Goal: Task Accomplishment & Management: Complete application form

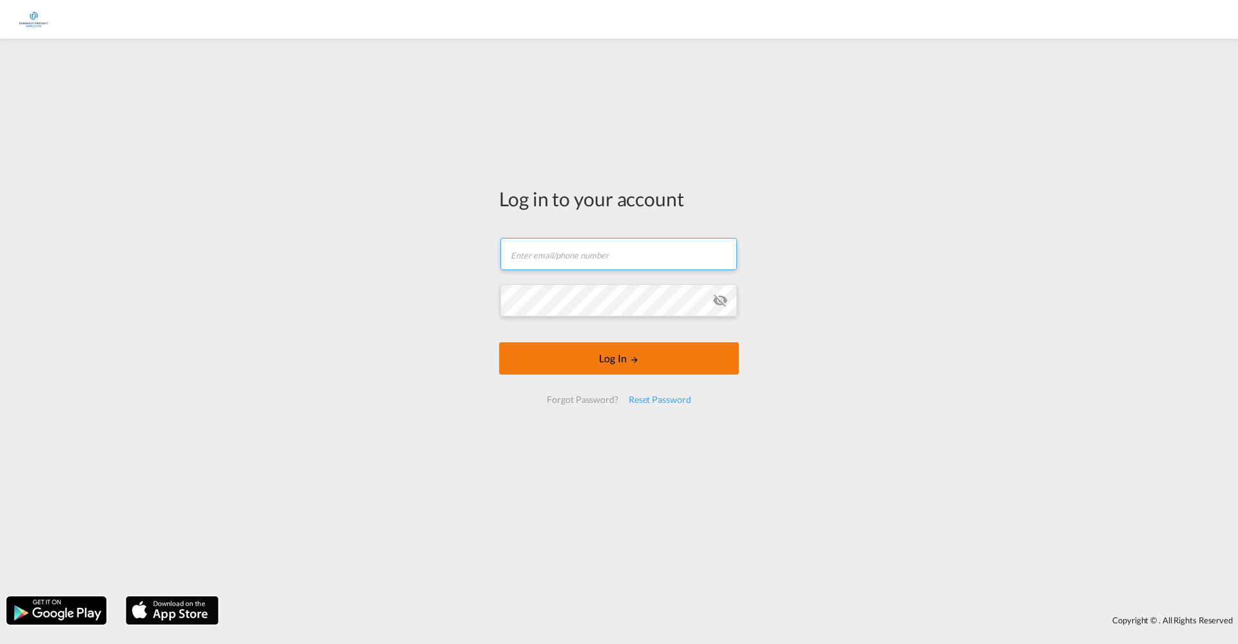
type input "[EMAIL_ADDRESS][DOMAIN_NAME]"
click at [634, 351] on button "Log In" at bounding box center [619, 358] width 240 height 32
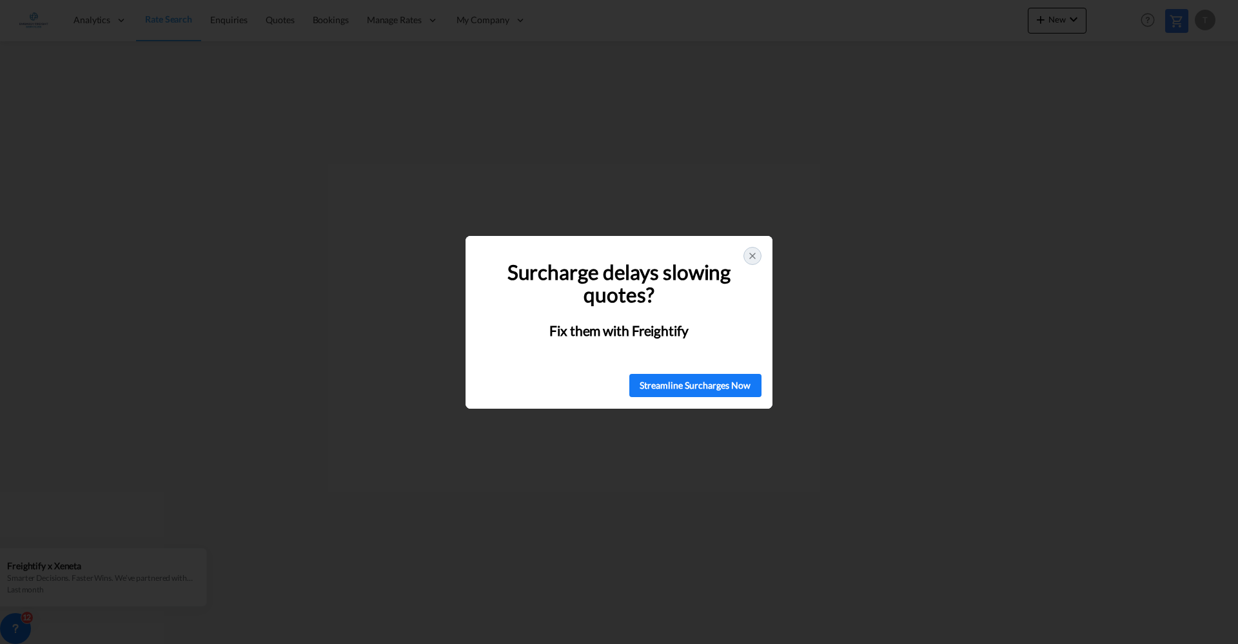
click at [755, 254] on icon at bounding box center [752, 256] width 10 height 10
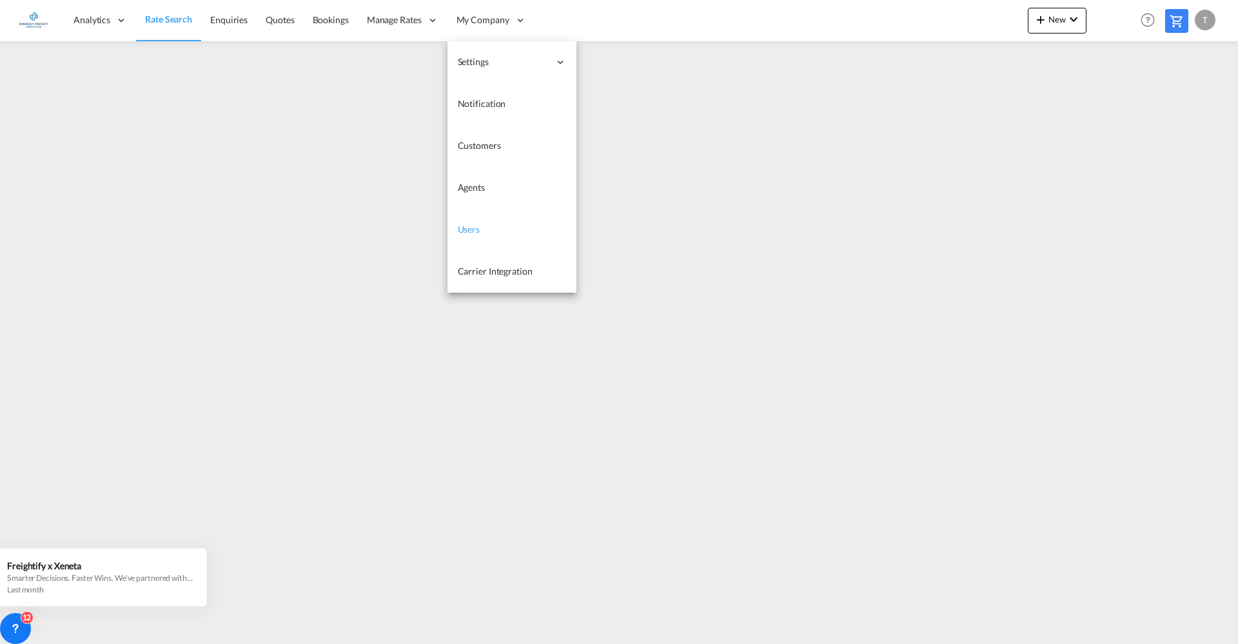
click at [486, 221] on link "Users" at bounding box center [512, 230] width 129 height 42
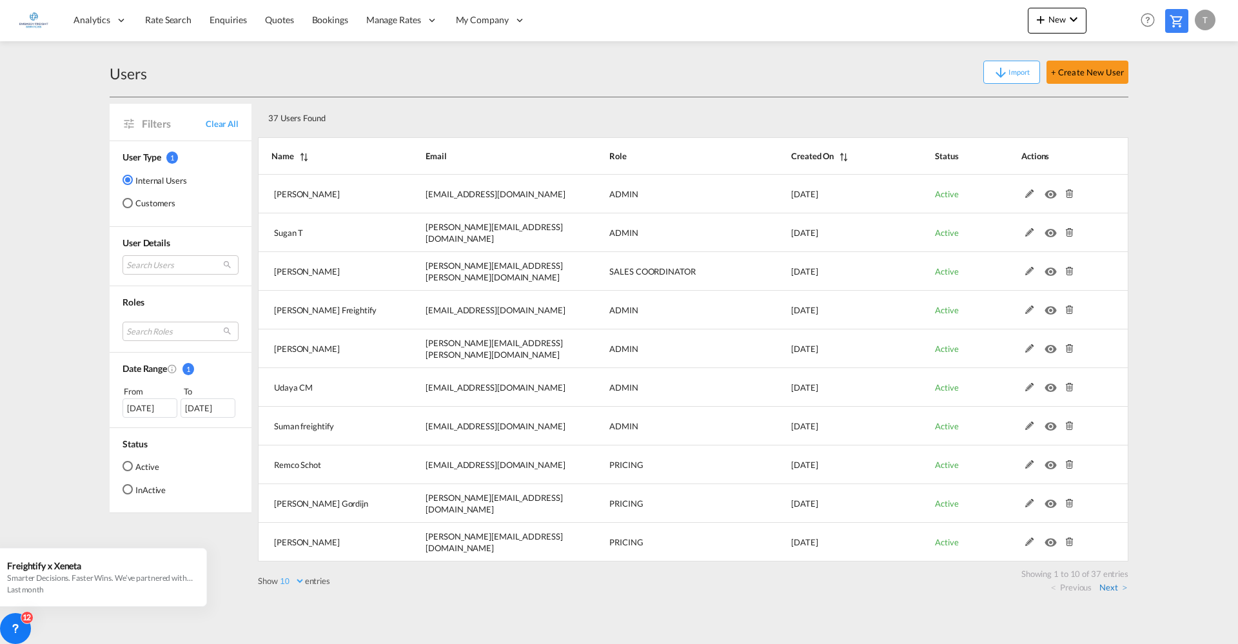
click at [1108, 582] on link "Next" at bounding box center [1114, 588] width 28 height 12
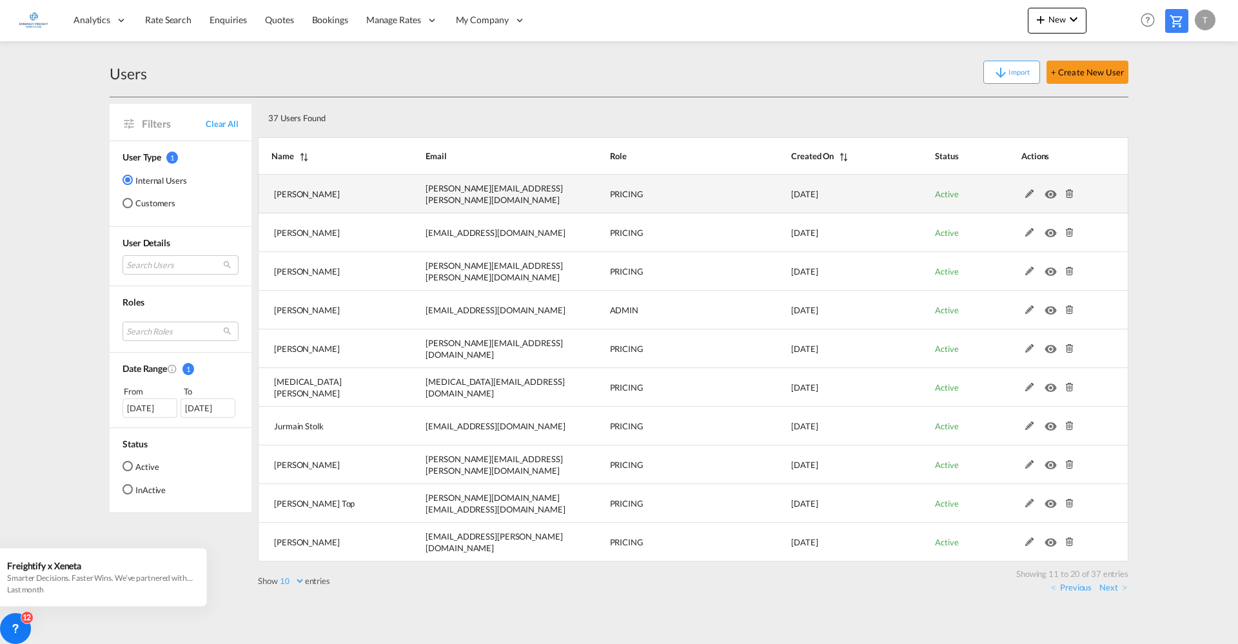
click at [1027, 192] on md-icon at bounding box center [1030, 194] width 17 height 9
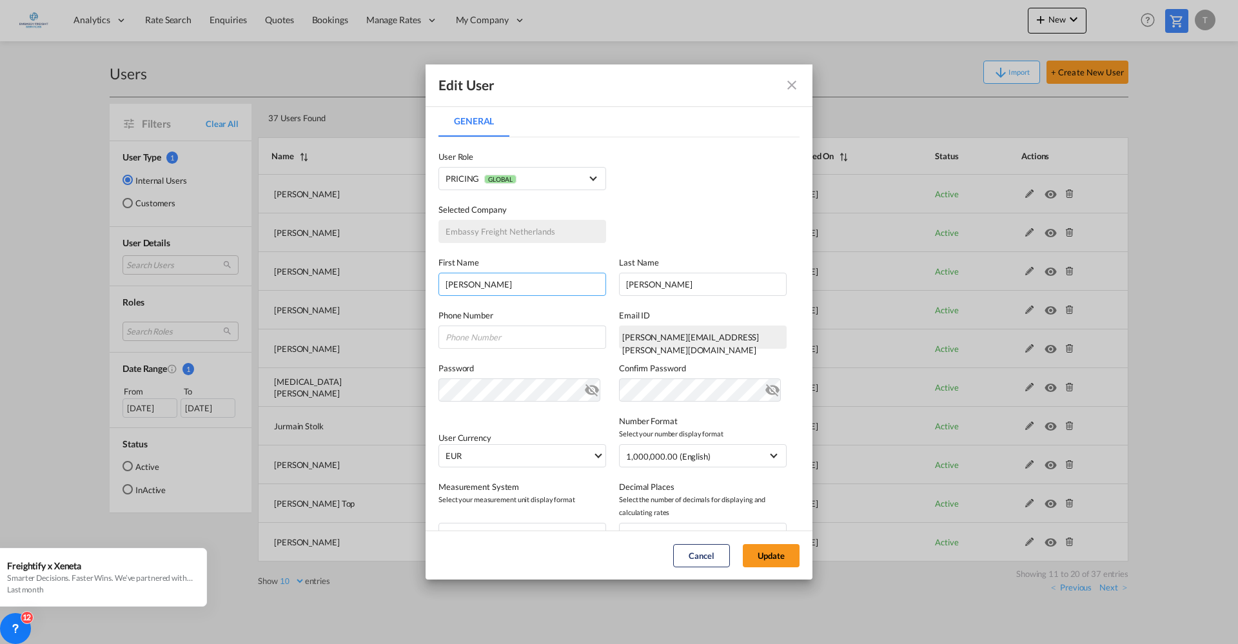
click at [496, 282] on input "[PERSON_NAME]" at bounding box center [523, 284] width 168 height 23
click at [684, 348] on div "[PERSON_NAME][EMAIL_ADDRESS][PERSON_NAME][DOMAIN_NAME]" at bounding box center [703, 337] width 168 height 23
click at [790, 78] on md-icon "icon-close fg-AAA8AD" at bounding box center [791, 84] width 15 height 15
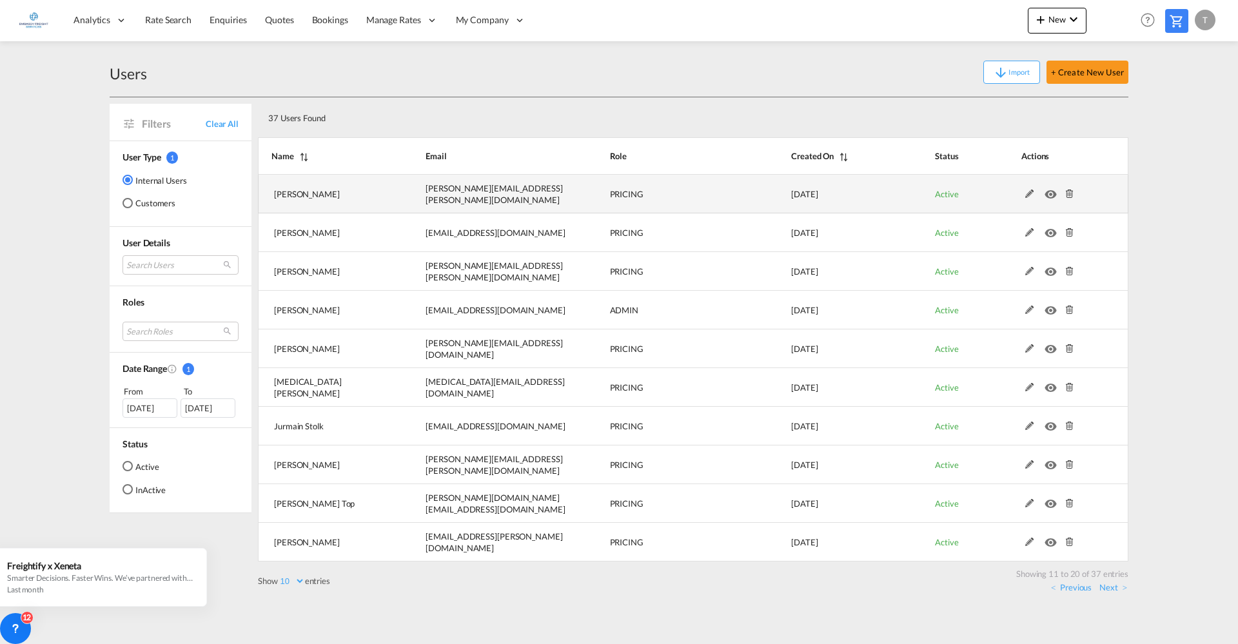
click at [1071, 190] on md-icon at bounding box center [1070, 194] width 17 height 9
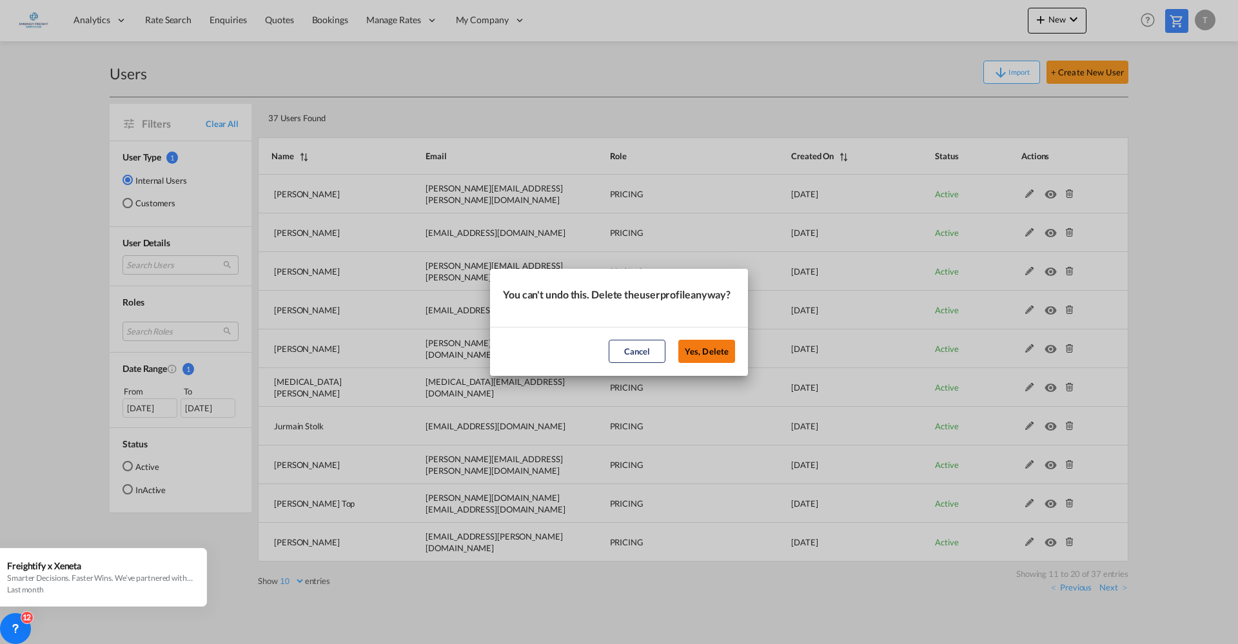
click at [710, 354] on button "Yes, Delete" at bounding box center [706, 351] width 57 height 23
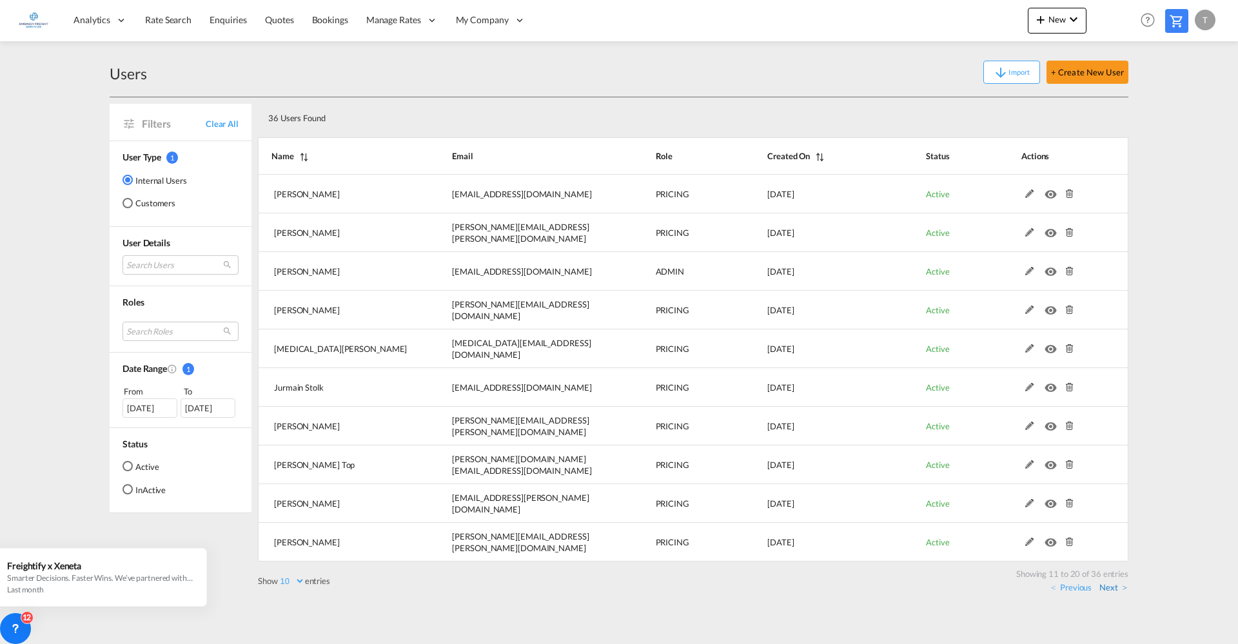
click at [1105, 582] on link "Next" at bounding box center [1114, 588] width 28 height 12
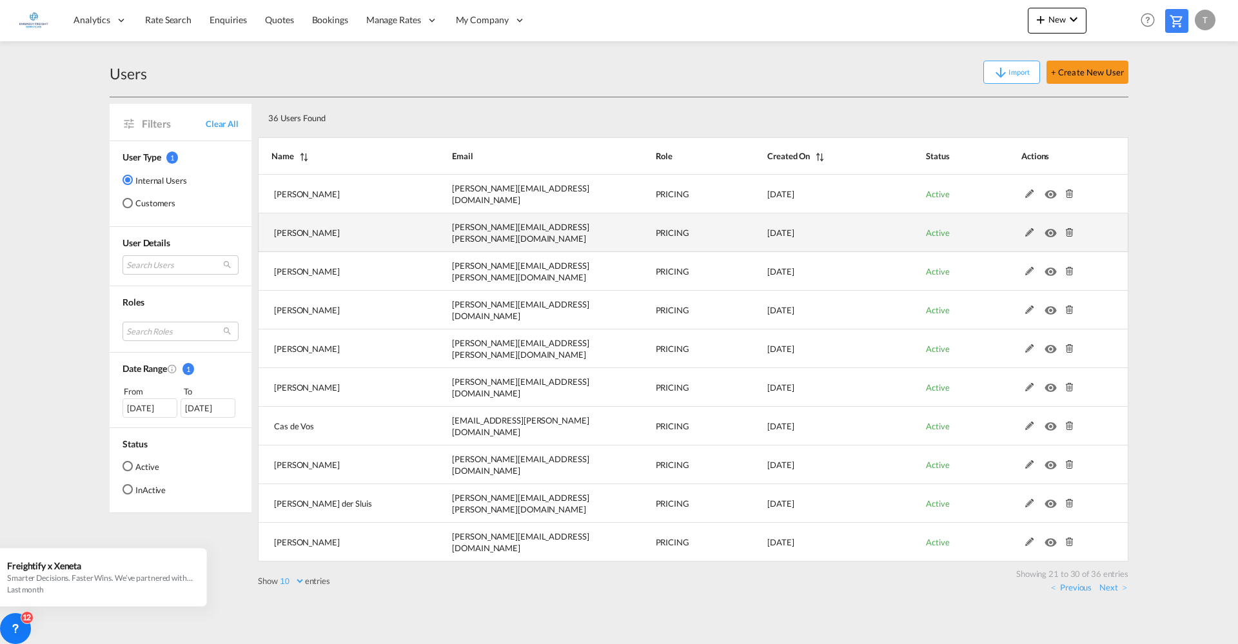
click at [1064, 230] on md-icon at bounding box center [1070, 232] width 17 height 9
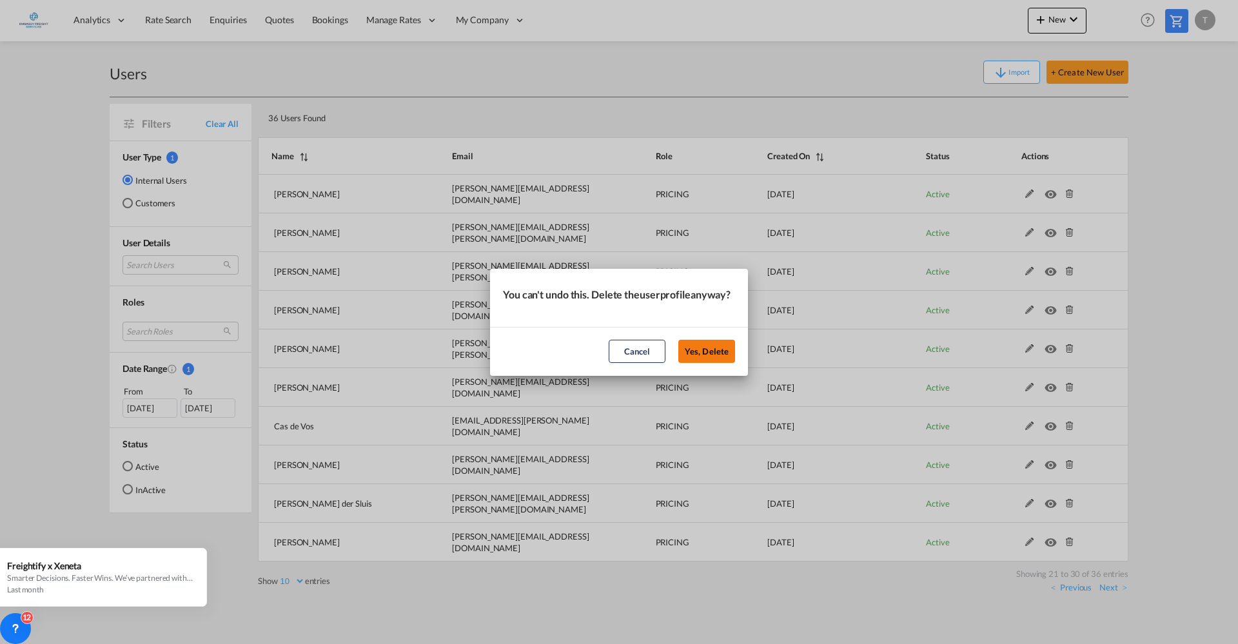
click at [708, 357] on button "Yes, Delete" at bounding box center [706, 351] width 57 height 23
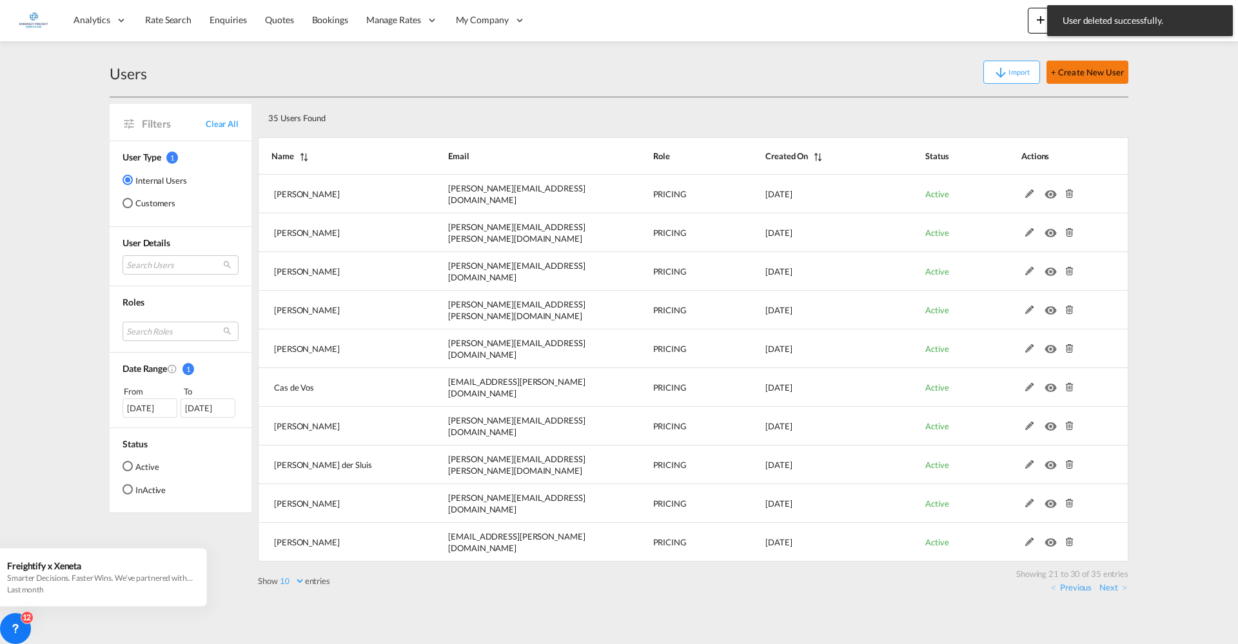
click at [1088, 70] on button "+ Create New User" at bounding box center [1088, 72] width 82 height 23
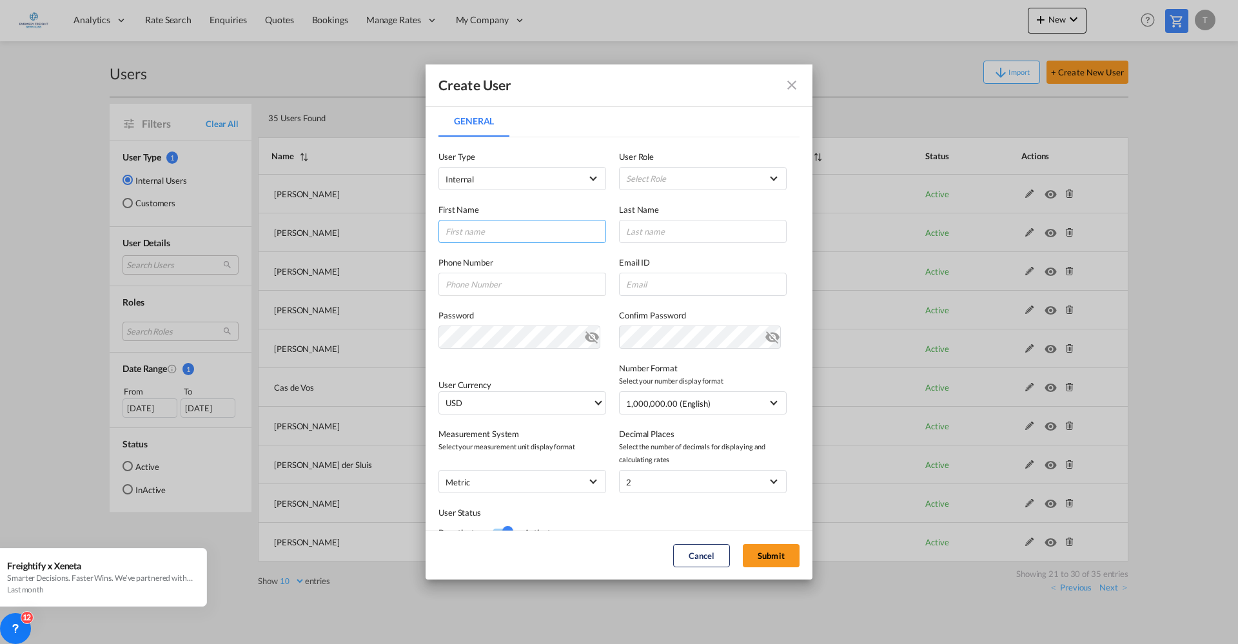
click at [519, 226] on input "General General ..." at bounding box center [523, 231] width 168 height 23
type input "Zoë"
type input "Balvers"
paste input "[EMAIL_ADDRESS][DOMAIN_NAME]"
type input "[EMAIL_ADDRESS][DOMAIN_NAME]"
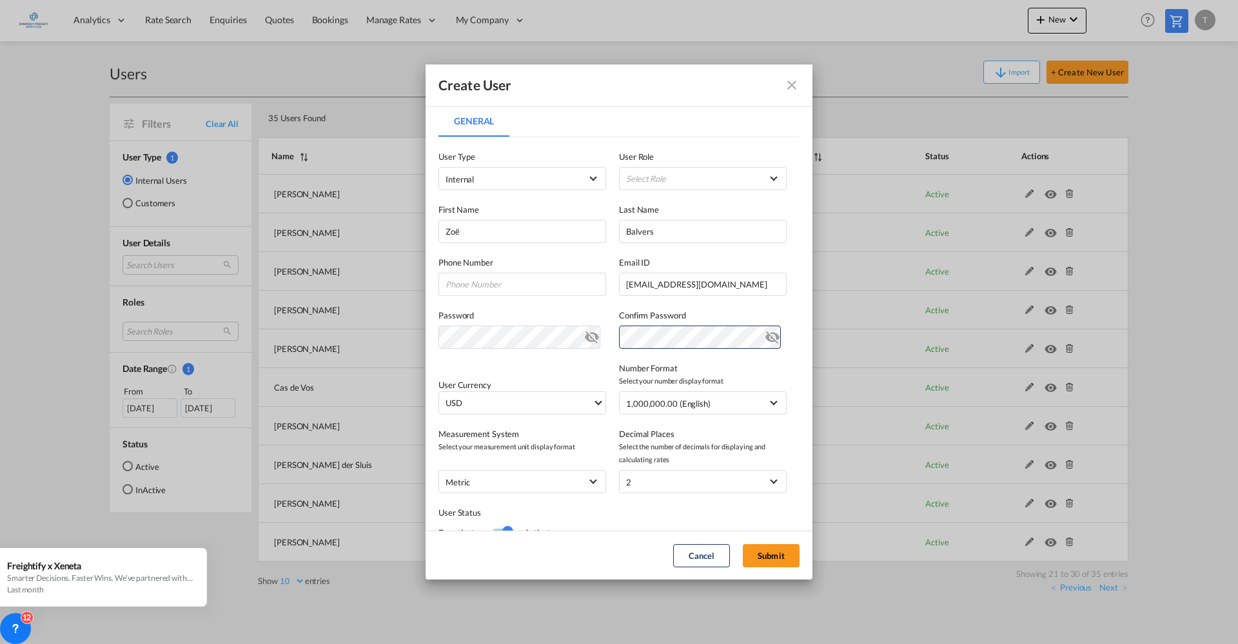
click at [590, 333] on md-icon "icon-eye-off" at bounding box center [591, 334] width 15 height 15
click at [753, 178] on md-select "Select Role ADMIN GLOBAL Essentials Admin GLOBAL Essentials Manager GLOBAL Esse…" at bounding box center [703, 178] width 168 height 23
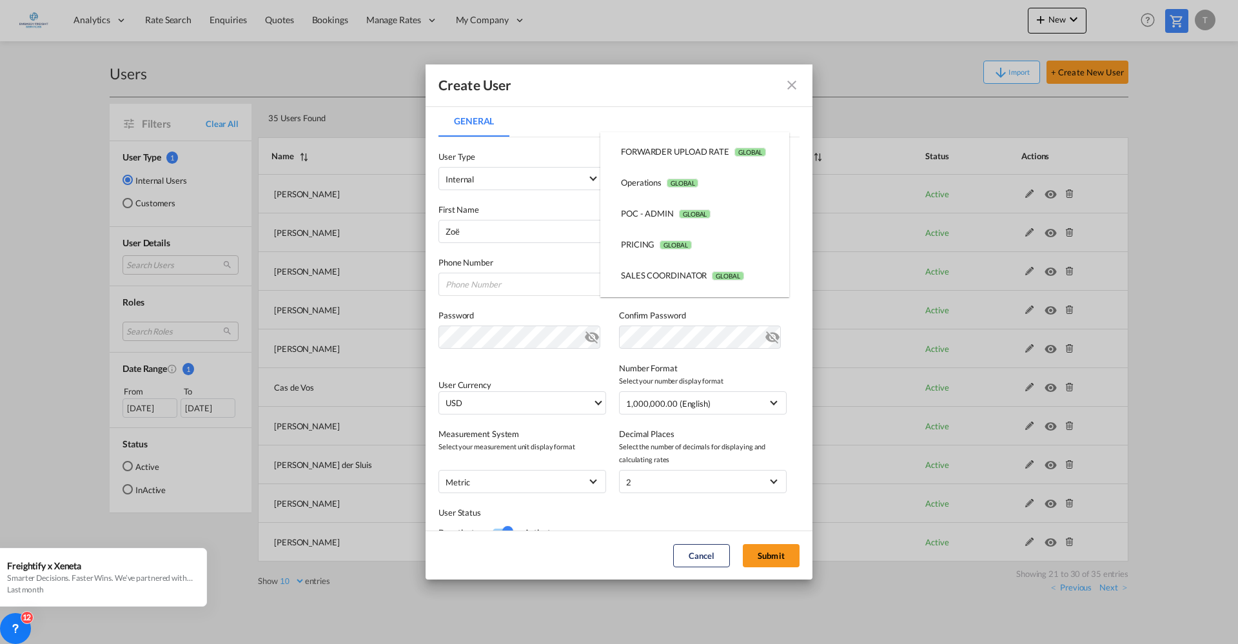
scroll to position [175, 0]
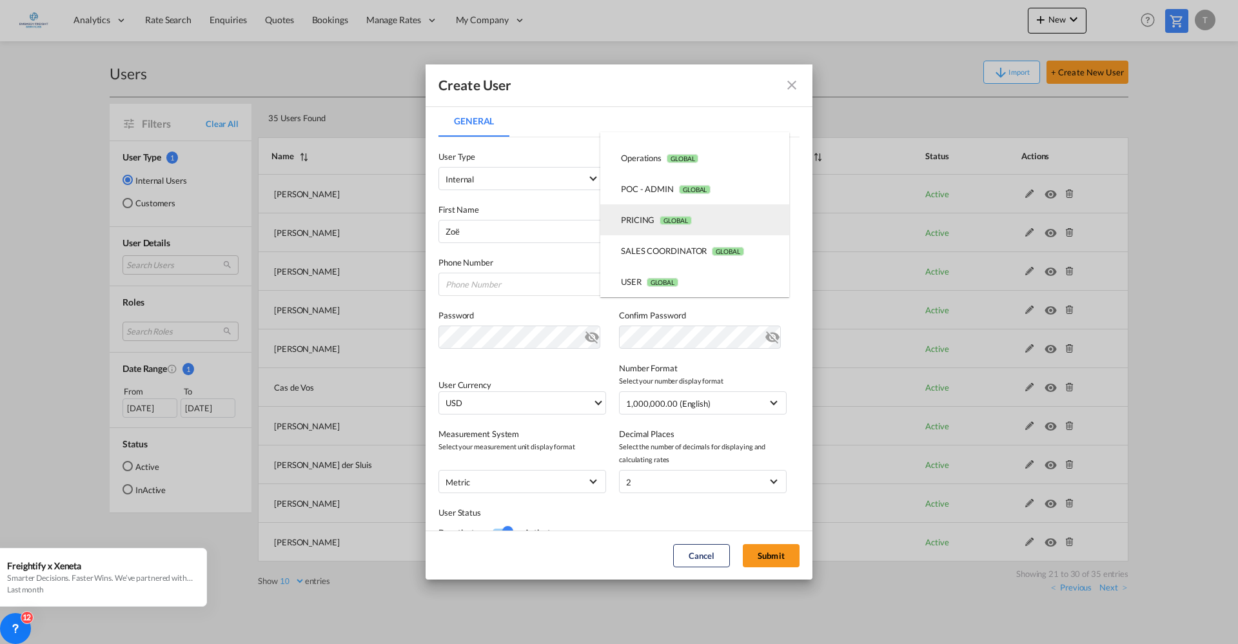
click at [686, 218] on span "GLOBAL" at bounding box center [676, 220] width 32 height 9
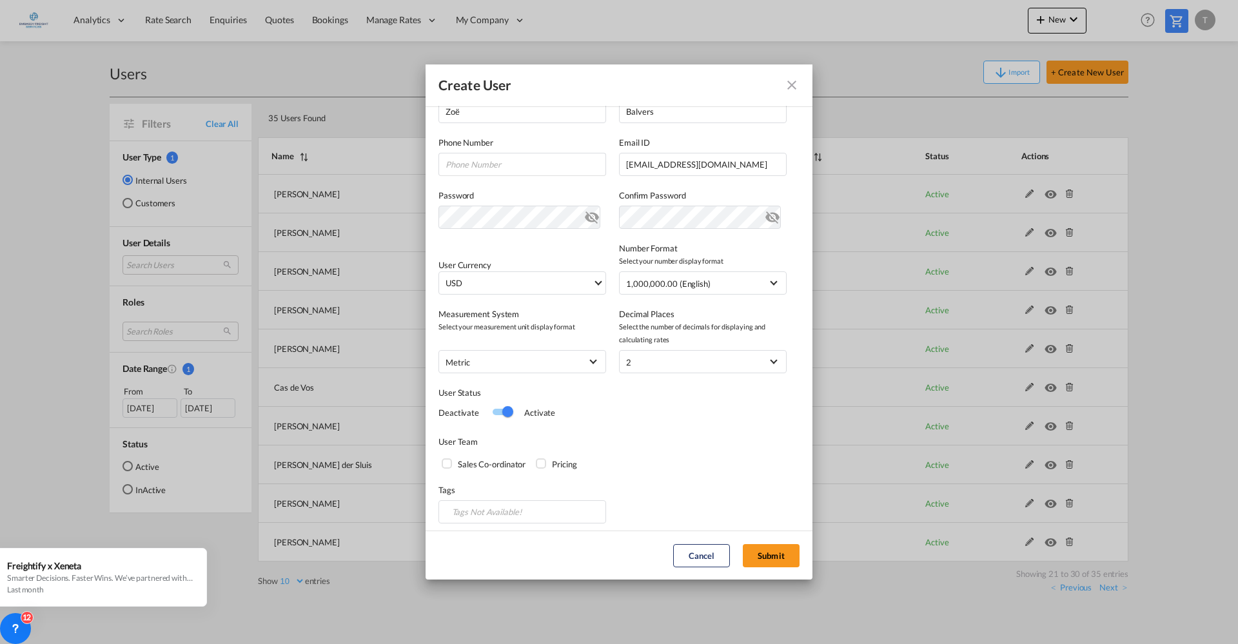
scroll to position [126, 0]
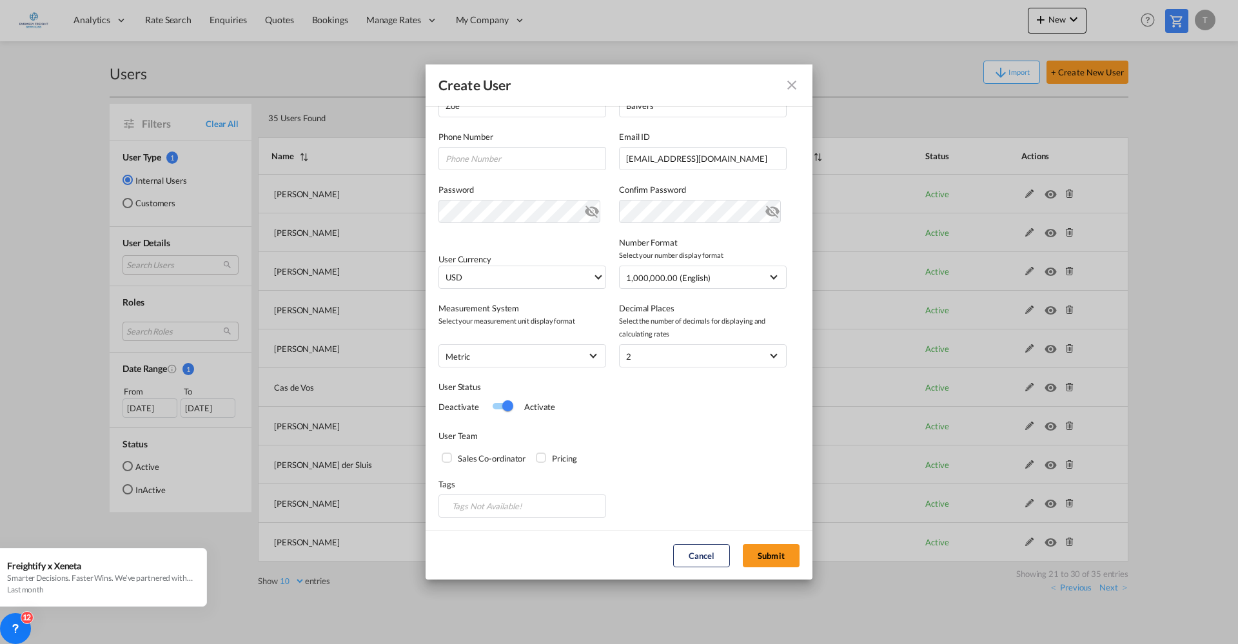
click at [542, 455] on div "Pricing" at bounding box center [542, 459] width 13 height 13
click at [758, 544] on div "Cancel Submit" at bounding box center [619, 555] width 374 height 23
click at [766, 553] on button "Submit" at bounding box center [771, 555] width 57 height 23
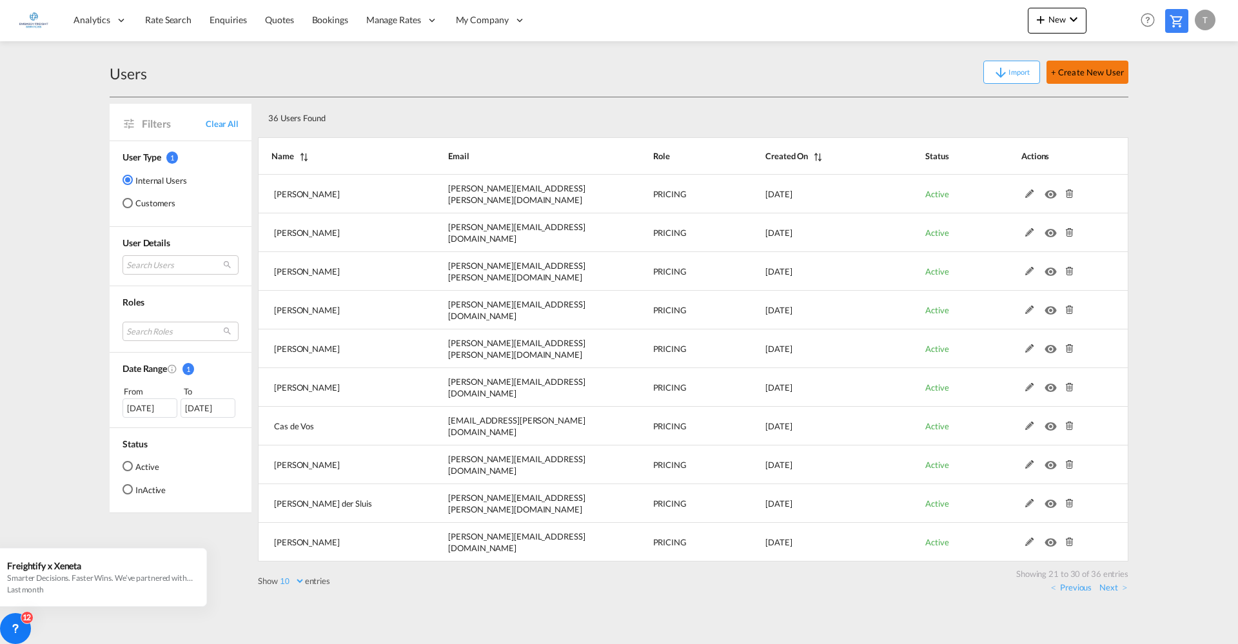
click at [1098, 76] on button "+ Create New User" at bounding box center [1088, 72] width 82 height 23
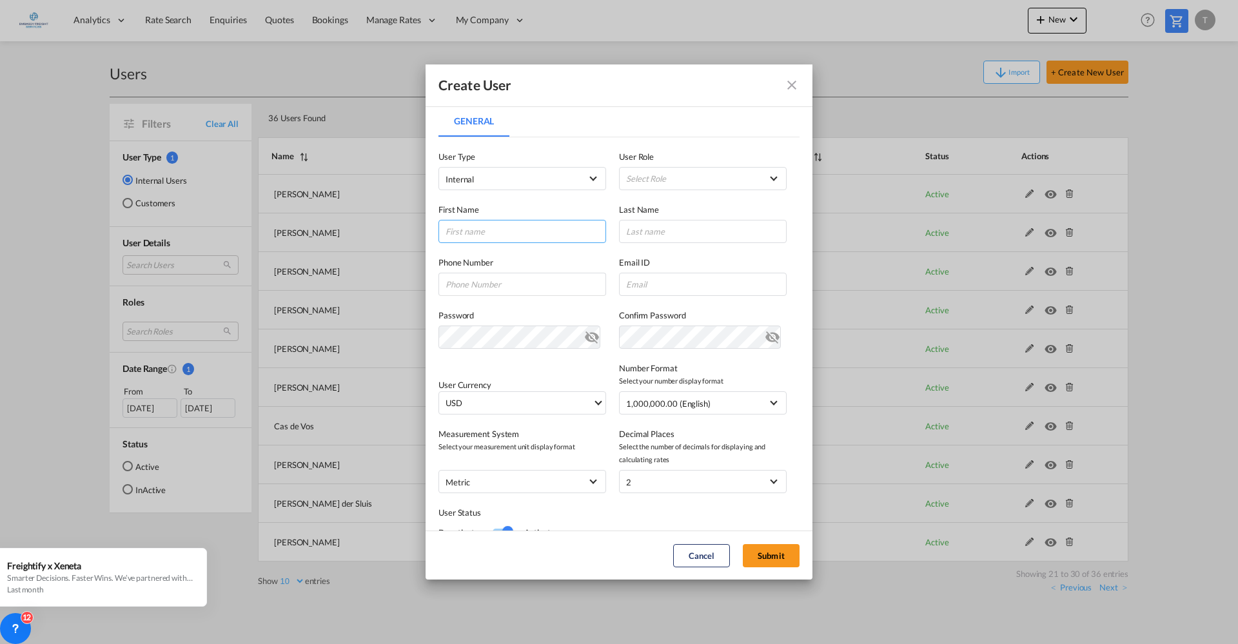
click at [530, 235] on input "General General ..." at bounding box center [523, 231] width 168 height 23
type input "Cheyenne"
type input "Jolijt"
paste input "[EMAIL_ADDRESS][DOMAIN_NAME]"
type input "[EMAIL_ADDRESS][DOMAIN_NAME]"
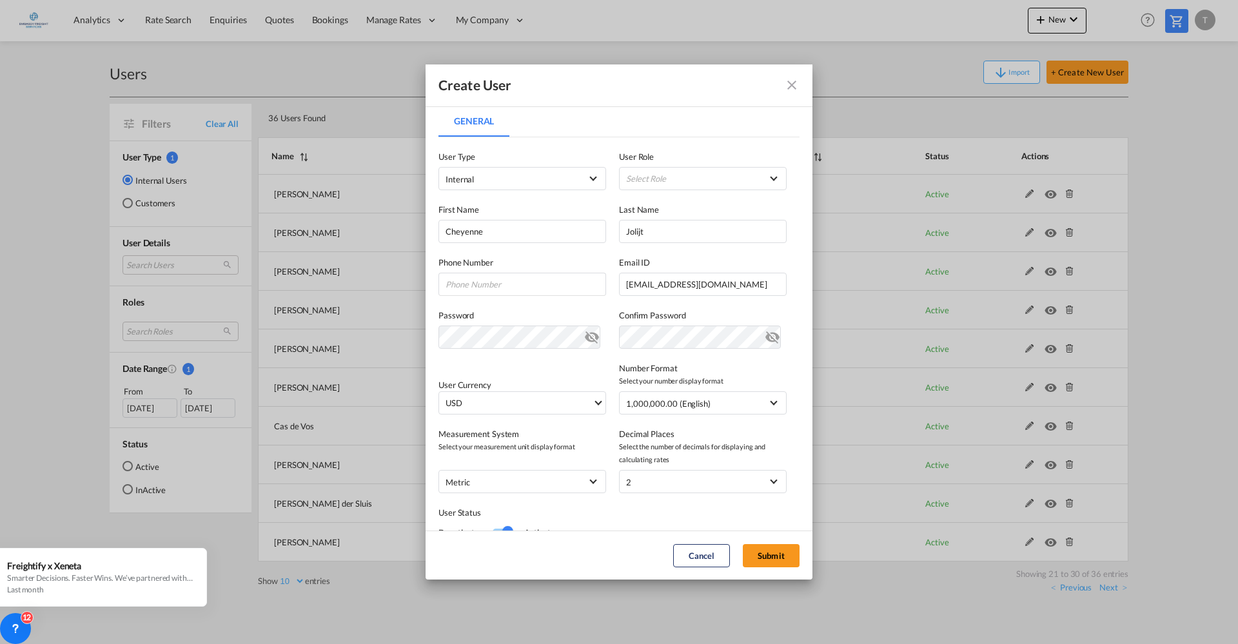
click at [584, 337] on md-icon "icon-eye-off" at bounding box center [591, 334] width 15 height 15
click at [765, 339] on md-icon "icon-eye-off" at bounding box center [772, 334] width 15 height 15
click at [765, 342] on md-icon "icon-eye-off" at bounding box center [772, 334] width 15 height 15
click at [759, 176] on md-select "Select Role ADMIN GLOBAL Essentials Admin GLOBAL Essentials Manager GLOBAL Esse…" at bounding box center [703, 178] width 168 height 23
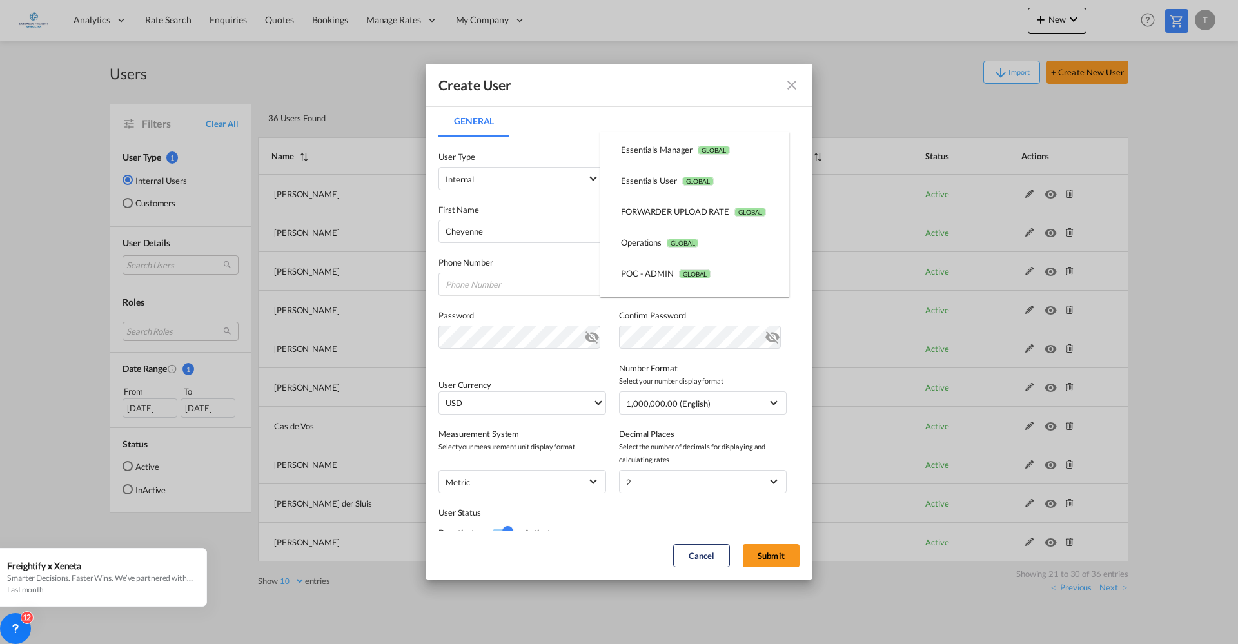
scroll to position [175, 0]
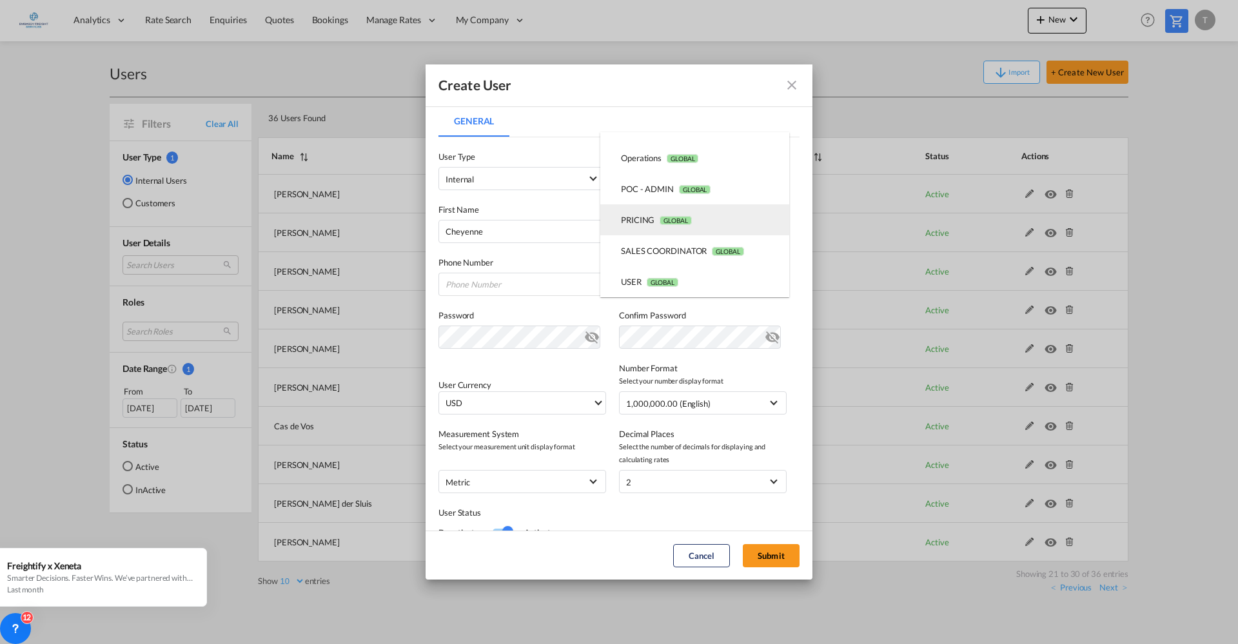
click at [688, 227] on md-option "PRICING GLOBAL" at bounding box center [694, 219] width 189 height 31
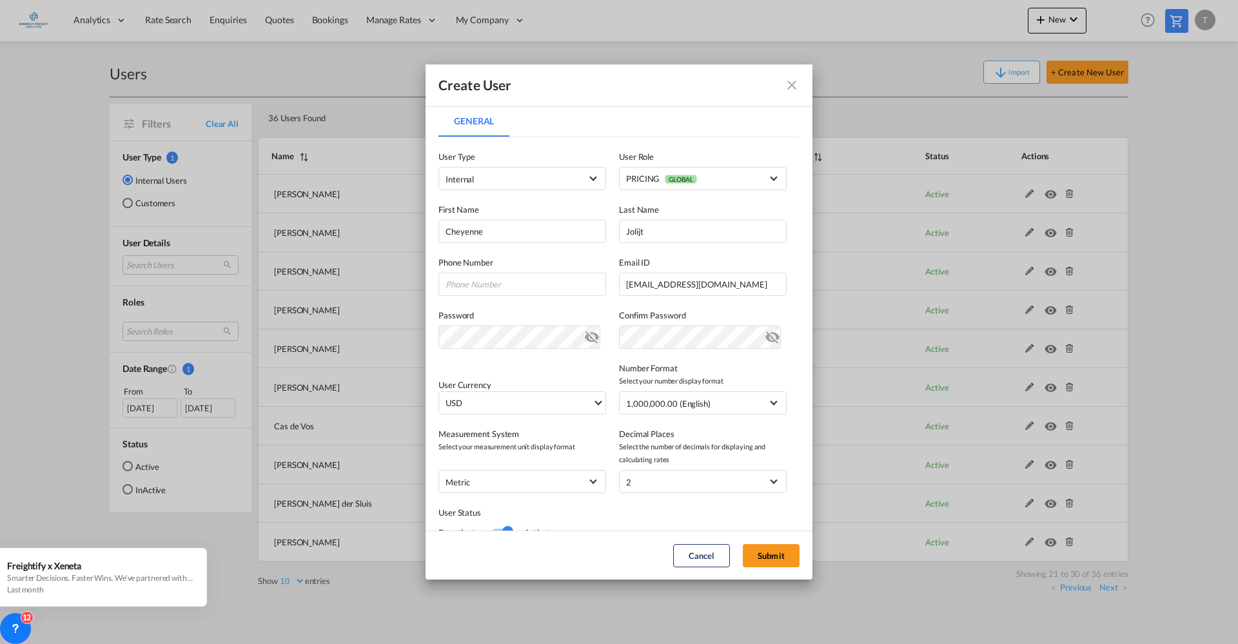
scroll to position [126, 0]
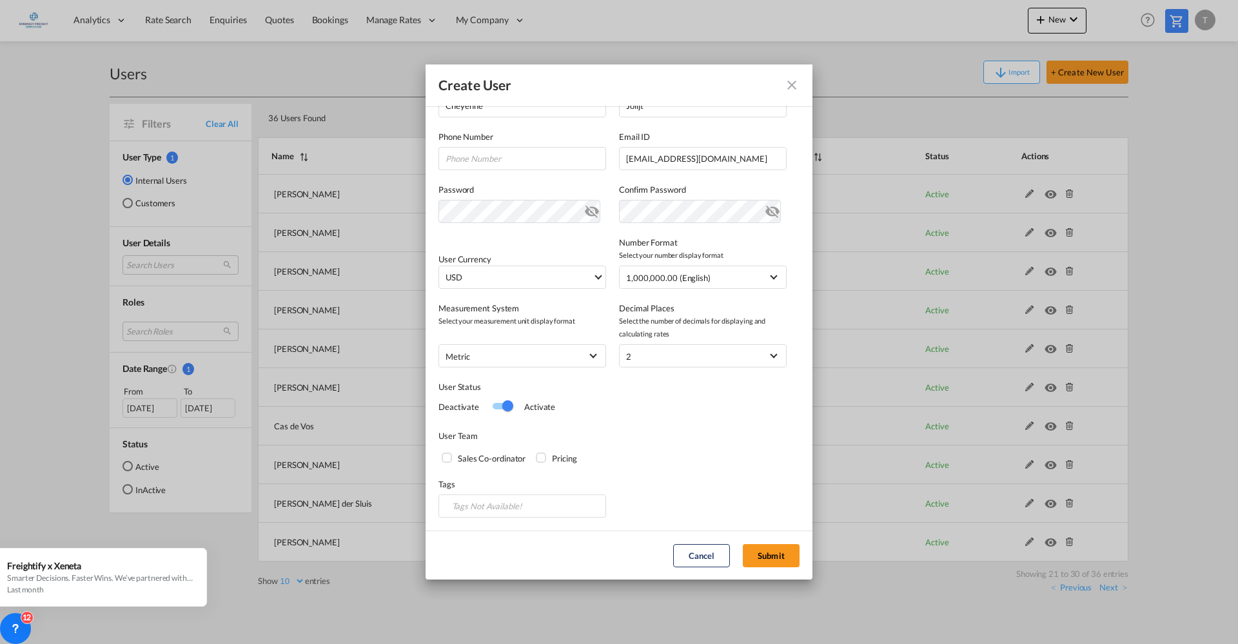
click at [544, 454] on div "Pricing" at bounding box center [542, 459] width 13 height 13
click at [753, 544] on button "Submit" at bounding box center [771, 555] width 57 height 23
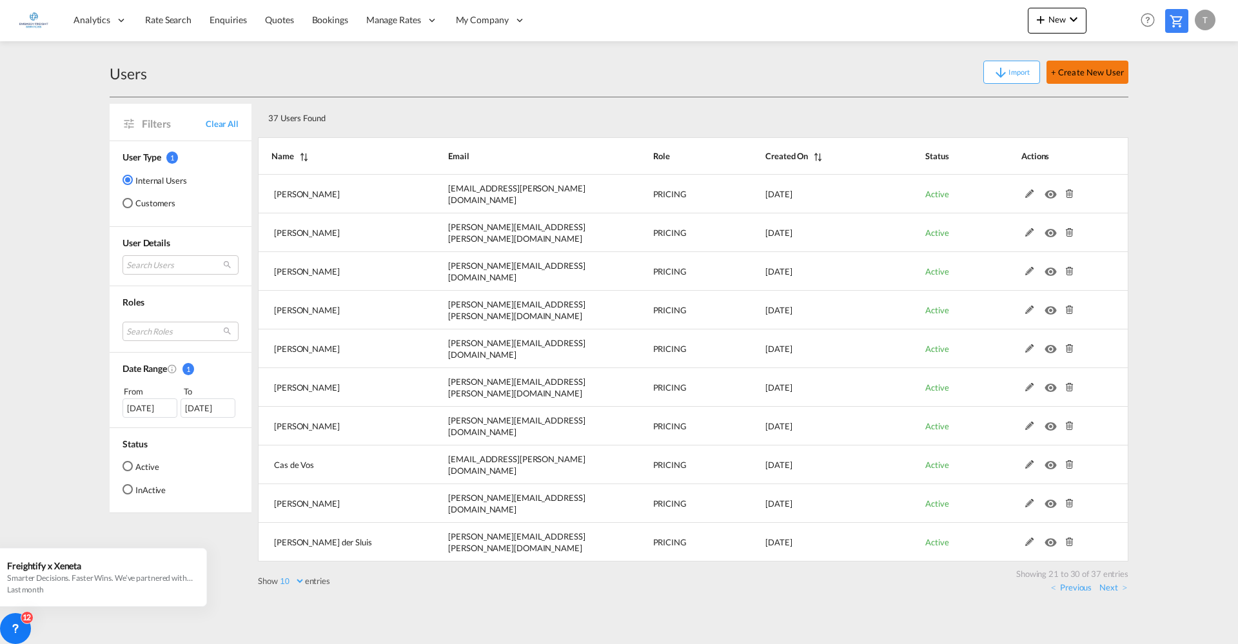
click at [1068, 81] on button "+ Create New User" at bounding box center [1088, 72] width 82 height 23
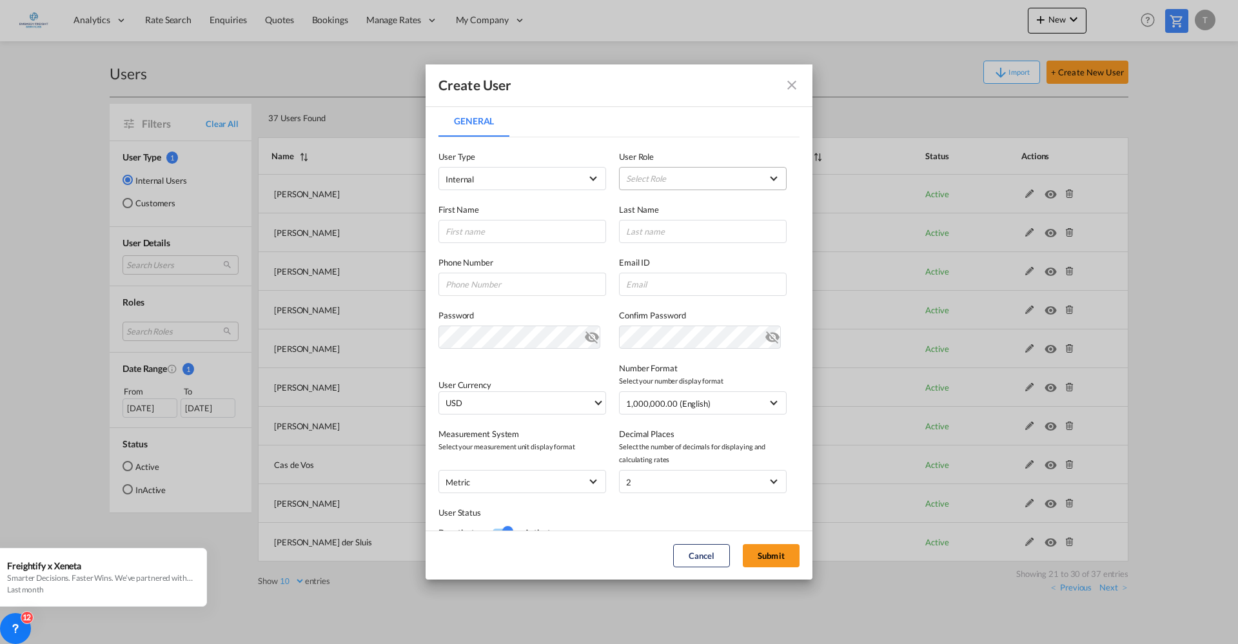
click at [712, 183] on md-select "Select Role ADMIN GLOBAL Essentials Admin GLOBAL Essentials Manager GLOBAL Esse…" at bounding box center [703, 178] width 168 height 23
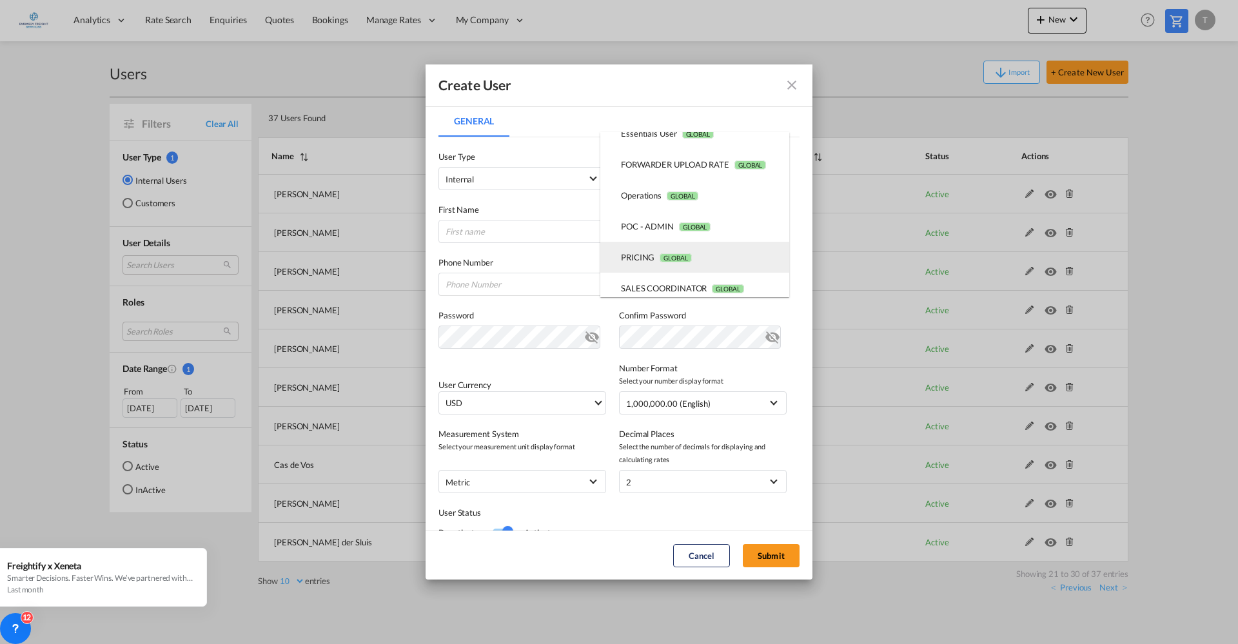
click at [672, 259] on span "GLOBAL" at bounding box center [676, 257] width 32 height 9
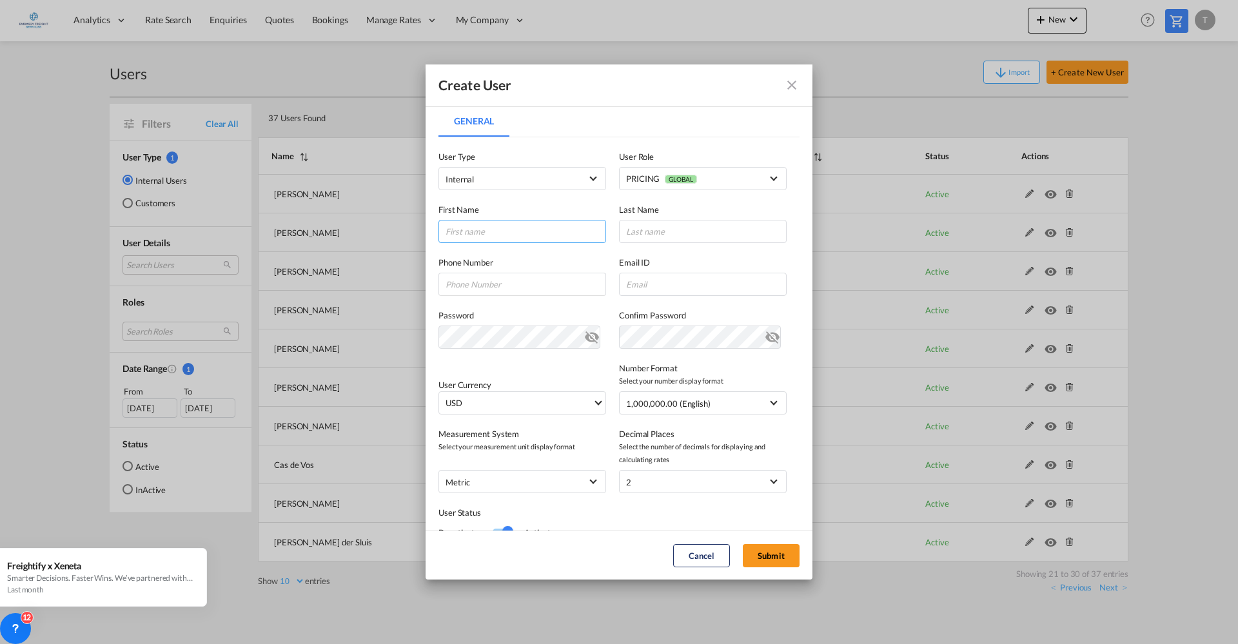
click at [480, 233] on input "General General ..." at bounding box center [523, 231] width 168 height 23
type input "[PERSON_NAME]"
paste input "[PERSON_NAME][EMAIL_ADDRESS][PERSON_NAME][DOMAIN_NAME]"
type input "[PERSON_NAME][EMAIL_ADDRESS][PERSON_NAME][DOMAIN_NAME]"
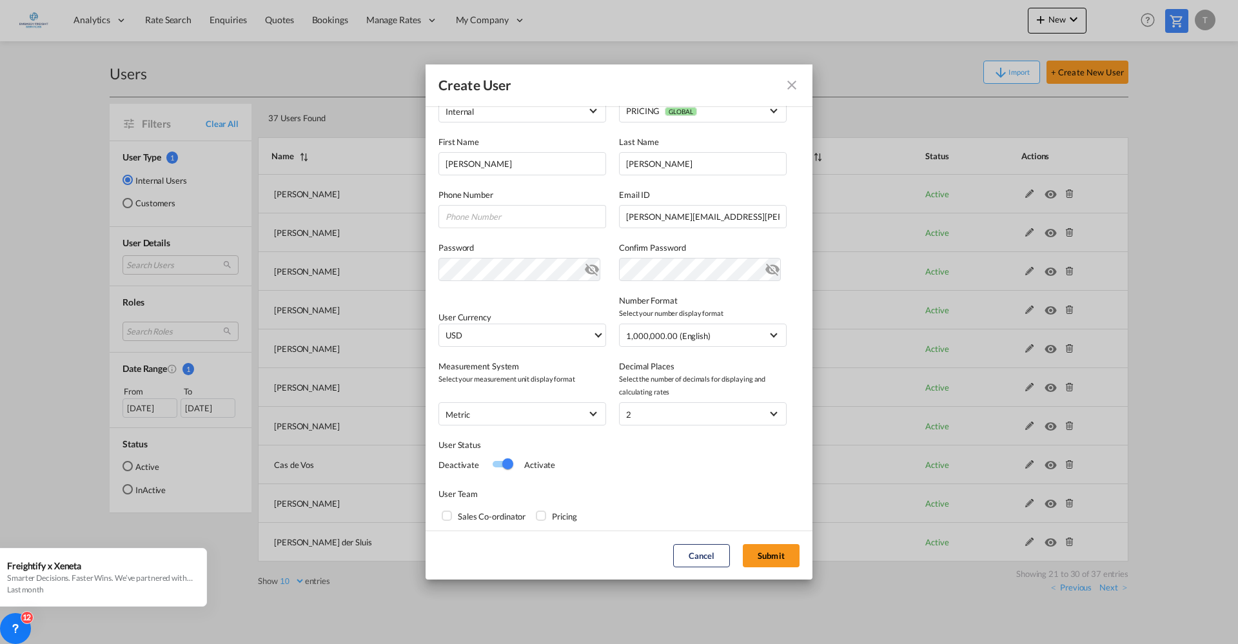
scroll to position [126, 0]
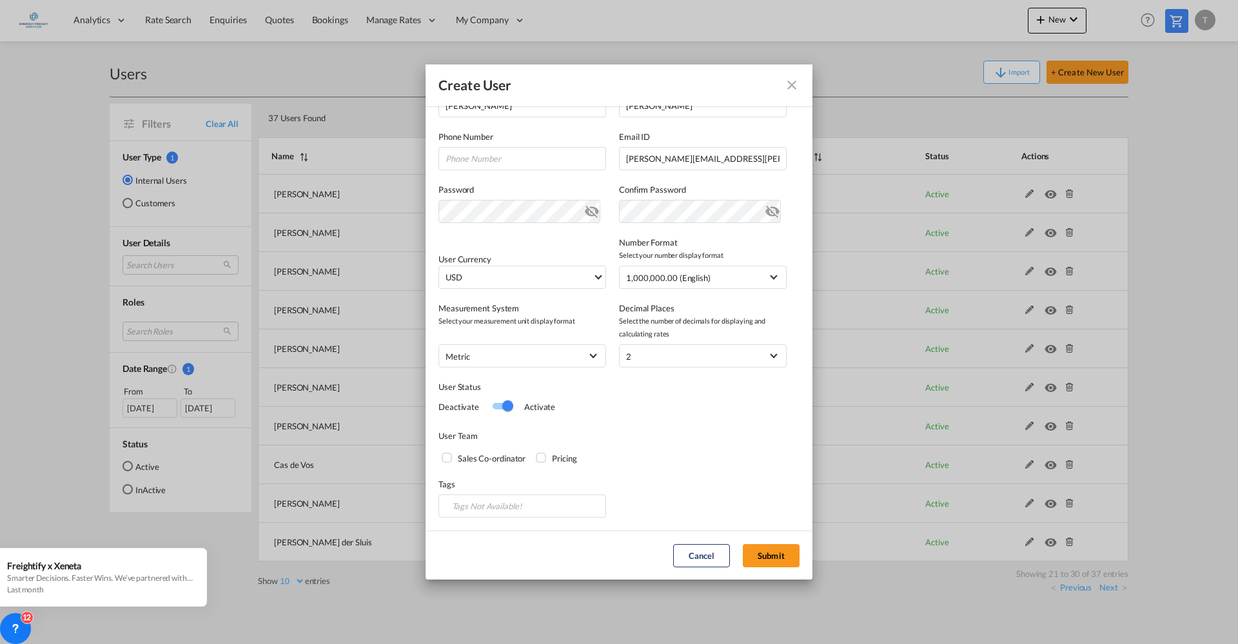
click at [545, 455] on div "Pricing" at bounding box center [542, 459] width 13 height 13
click at [772, 556] on button "Submit" at bounding box center [771, 555] width 57 height 23
